Goal: Information Seeking & Learning: Learn about a topic

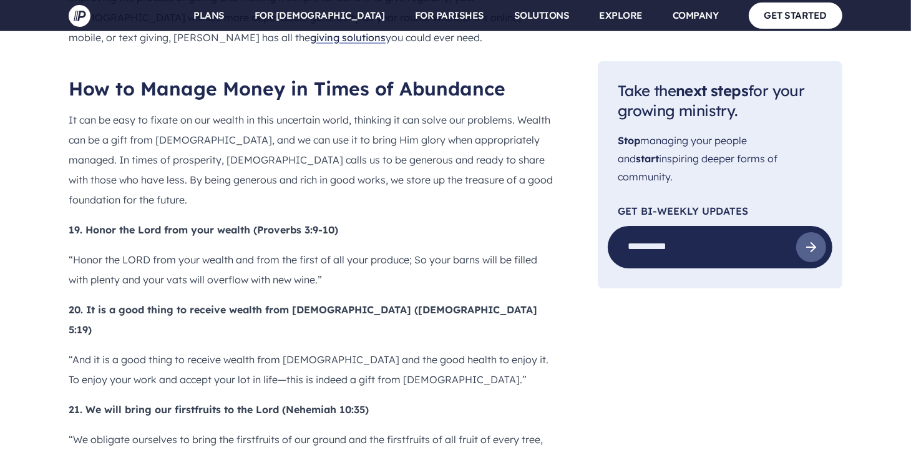
scroll to position [3536, 0]
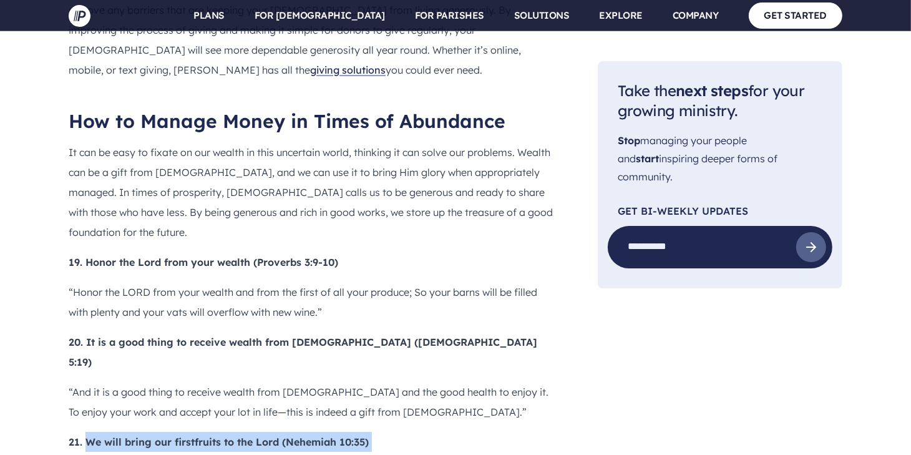
drag, startPoint x: 87, startPoint y: 80, endPoint x: 271, endPoint y: 127, distance: 190.6
drag, startPoint x: 271, startPoint y: 127, endPoint x: 210, endPoint y: 81, distance: 77.1
copy div "We will bring our firstfruits to the Lord (Nehemiah 10:35) “We obligate ourselv…"
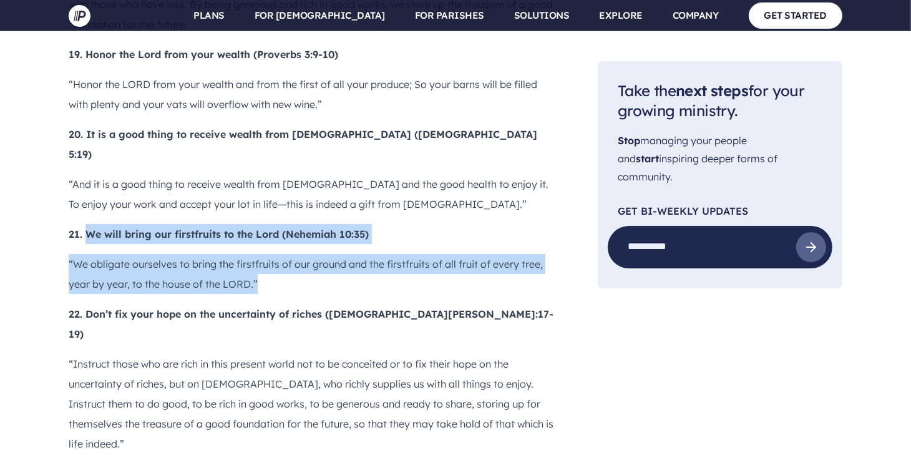
scroll to position [3848, 0]
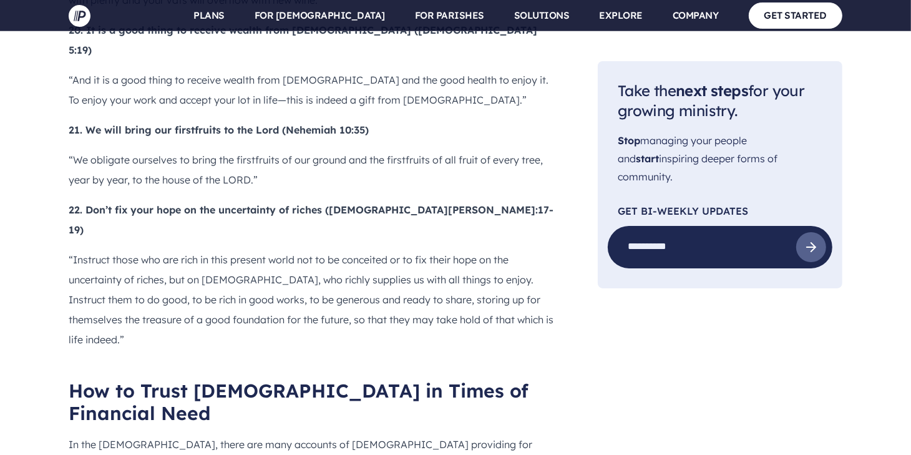
drag, startPoint x: 87, startPoint y: 129, endPoint x: 492, endPoint y: 162, distance: 406.4
copy div "[DEMOGRAPHIC_DATA] will supply all your needs (Philippians 4:19) “And my [DEMOG…"
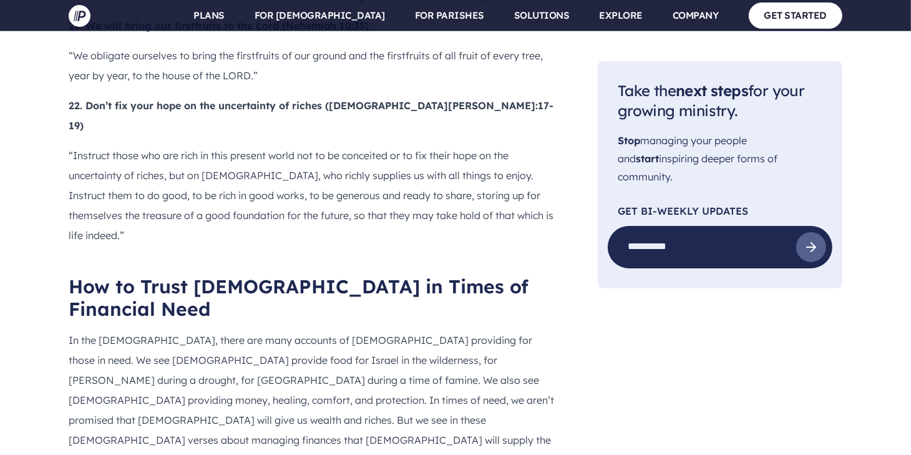
drag, startPoint x: 87, startPoint y: 165, endPoint x: 364, endPoint y: 226, distance: 283.8
drag, startPoint x: 364, startPoint y: 226, endPoint x: 303, endPoint y: 167, distance: 84.3
copy div "[DEMOGRAPHIC_DATA] clothes the grass of the field, how much more will he clothe…"
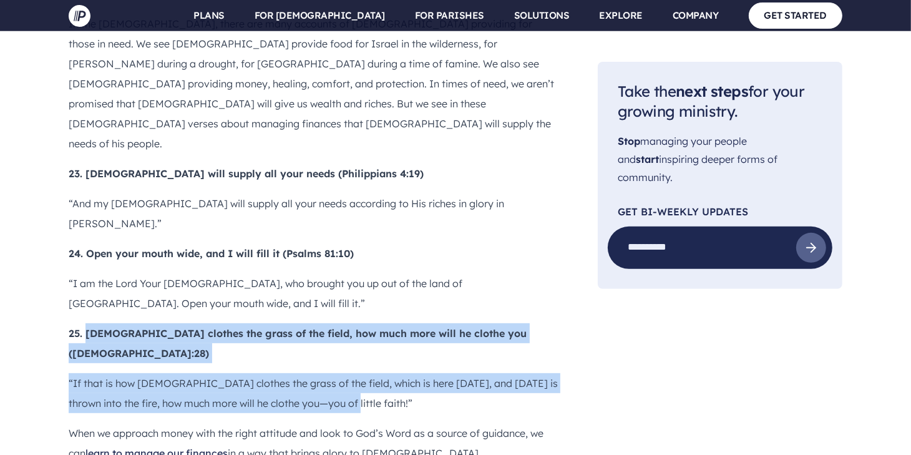
scroll to position [4275, 0]
